Goal: Entertainment & Leisure: Consume media (video, audio)

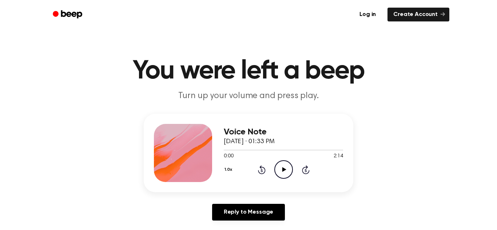
click at [279, 170] on icon "Play Audio" at bounding box center [283, 170] width 19 height 19
click at [276, 171] on icon "Pause Audio" at bounding box center [283, 170] width 19 height 19
click at [284, 171] on icon at bounding box center [284, 169] width 4 height 5
click at [293, 165] on div "1.0x Rewind 5 seconds Pause Audio Skip 5 seconds" at bounding box center [283, 170] width 119 height 19
click at [275, 176] on icon "Pause Audio" at bounding box center [283, 170] width 19 height 19
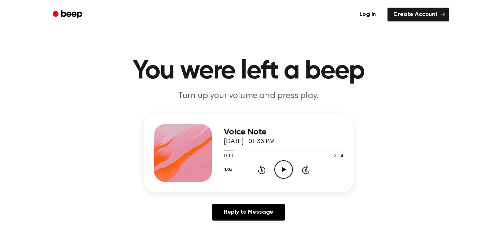
click at [279, 170] on icon "Play Audio" at bounding box center [283, 170] width 19 height 19
click at [281, 167] on icon "Pause Audio" at bounding box center [283, 170] width 19 height 19
click at [276, 171] on icon "Play Audio" at bounding box center [283, 170] width 19 height 19
click at [284, 175] on icon "Pause Audio" at bounding box center [283, 170] width 19 height 19
click at [284, 167] on icon "Play Audio" at bounding box center [283, 170] width 19 height 19
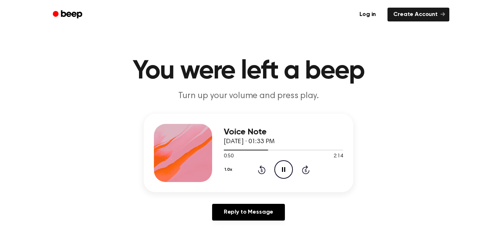
scroll to position [1, 0]
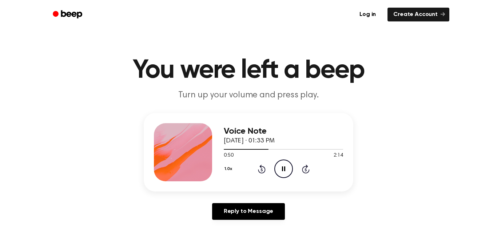
click at [244, 150] on div at bounding box center [246, 149] width 45 height 1
click at [256, 151] on div at bounding box center [283, 149] width 119 height 6
click at [287, 164] on icon "Pause Audio" at bounding box center [283, 169] width 19 height 19
